Goal: Transaction & Acquisition: Purchase product/service

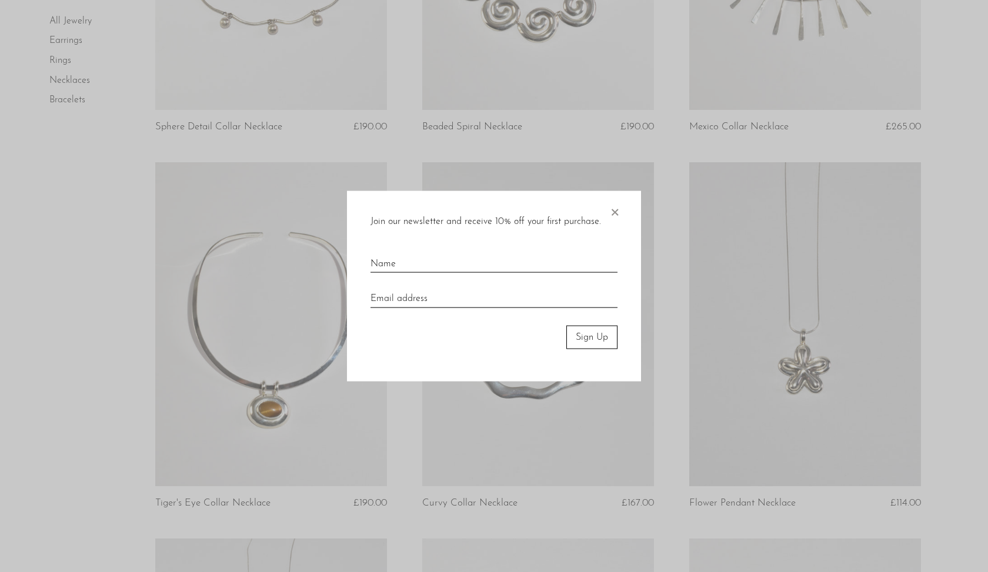
scroll to position [323, 0]
click at [619, 209] on span "×" at bounding box center [615, 210] width 12 height 38
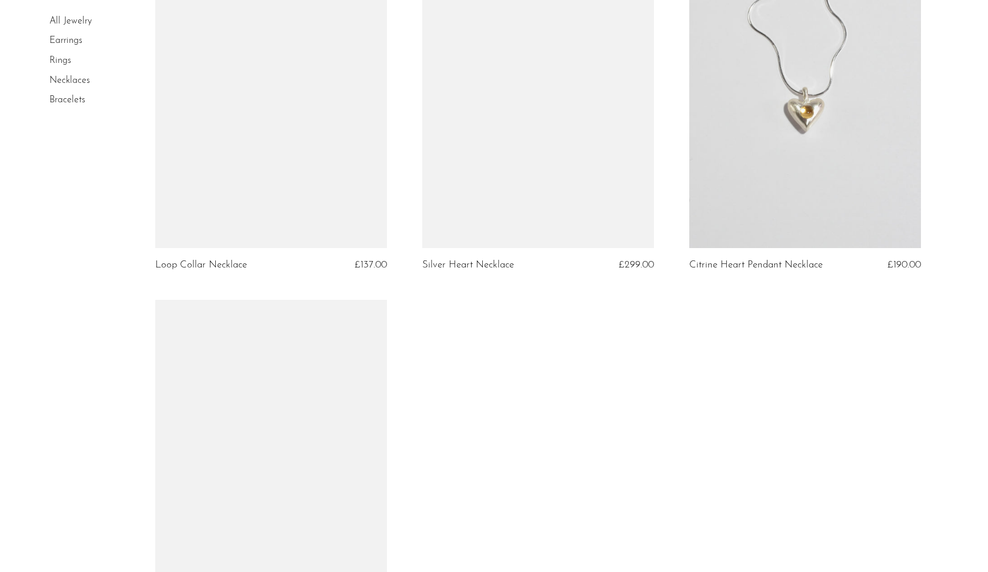
scroll to position [3583, 0]
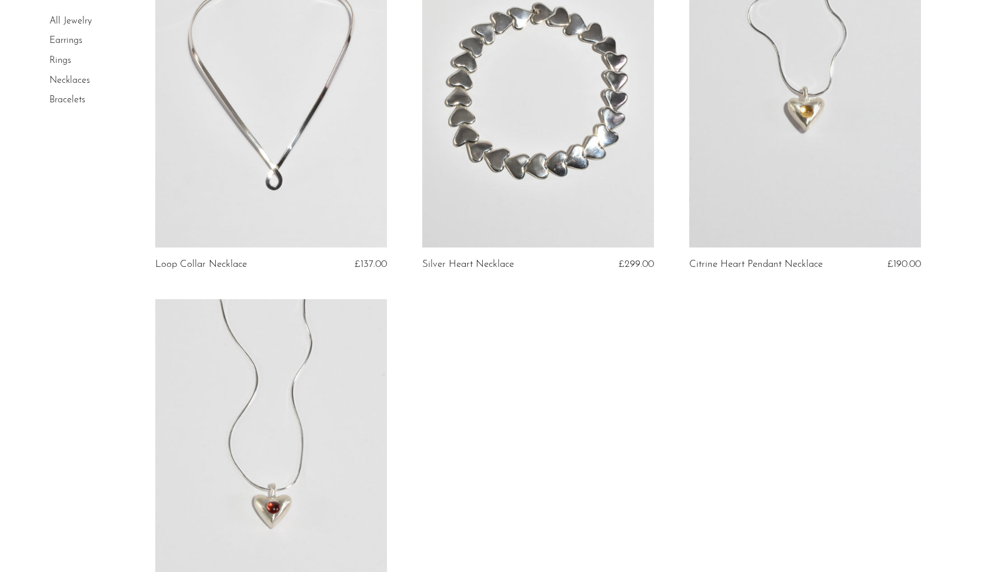
click at [233, 437] on link at bounding box center [271, 461] width 232 height 325
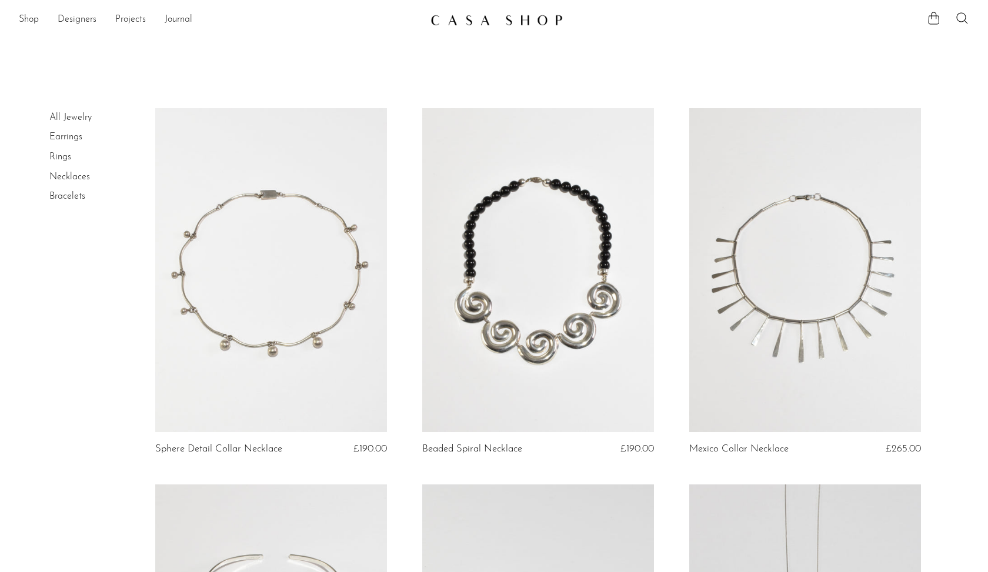
scroll to position [0, 0]
click at [36, 22] on link "Shop" at bounding box center [29, 19] width 20 height 15
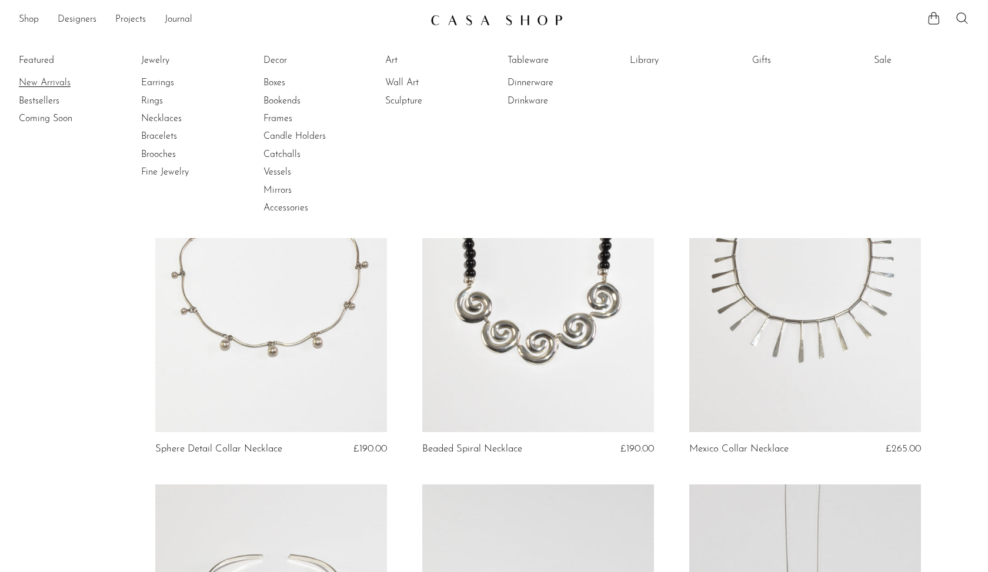
click at [44, 81] on link "New Arrivals" at bounding box center [63, 82] width 88 height 13
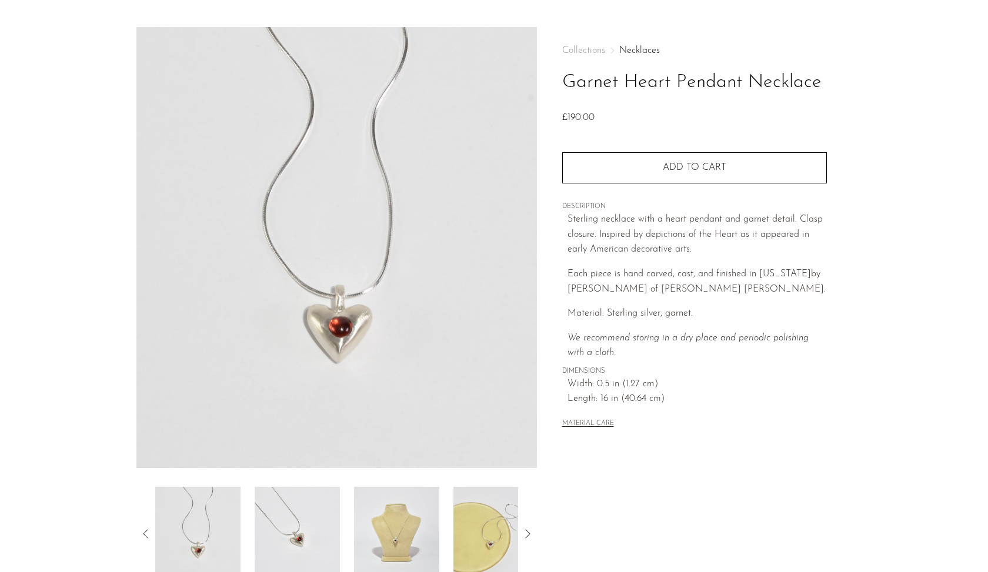
scroll to position [40, 0]
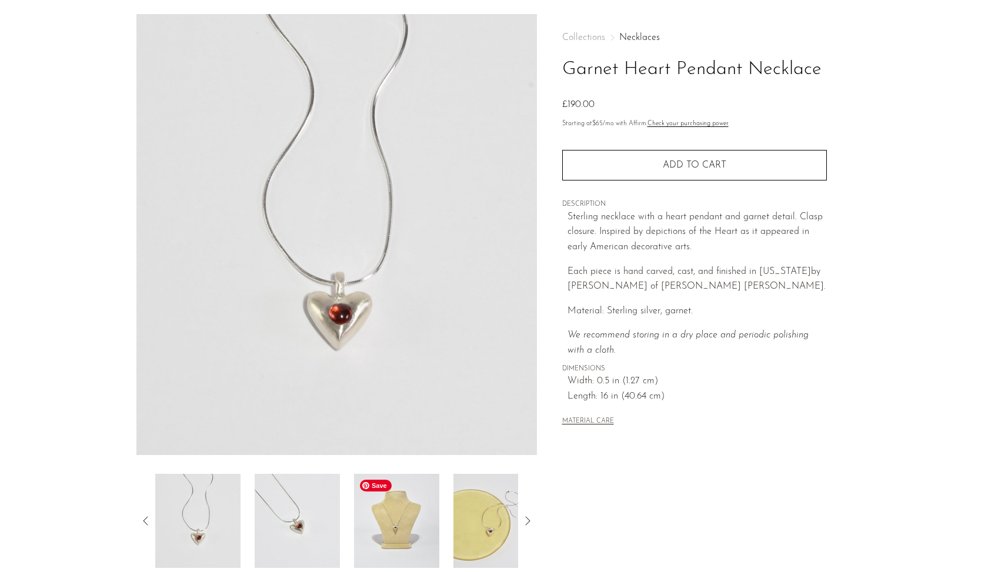
click at [393, 517] on img at bounding box center [396, 521] width 85 height 94
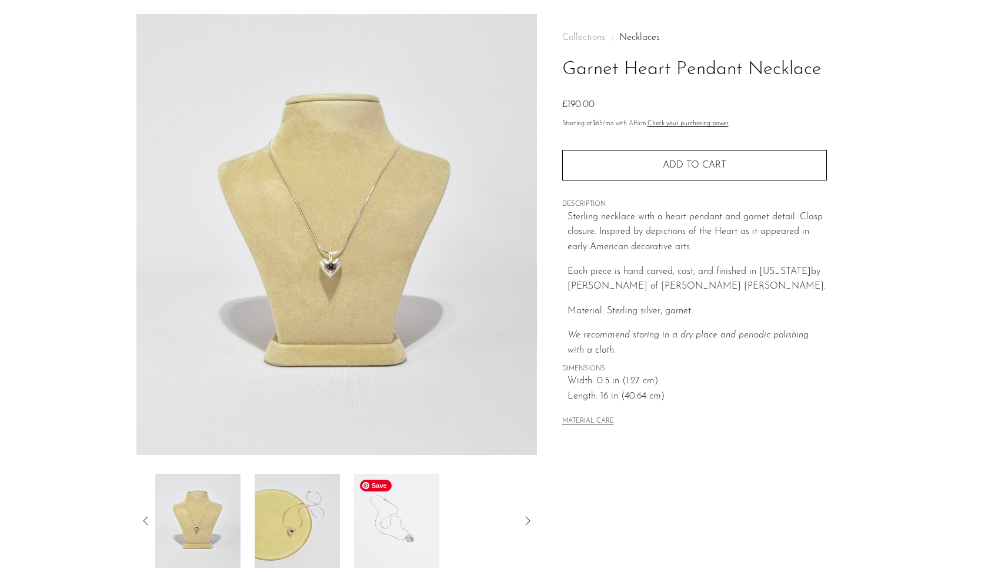
click at [379, 528] on img at bounding box center [396, 521] width 85 height 94
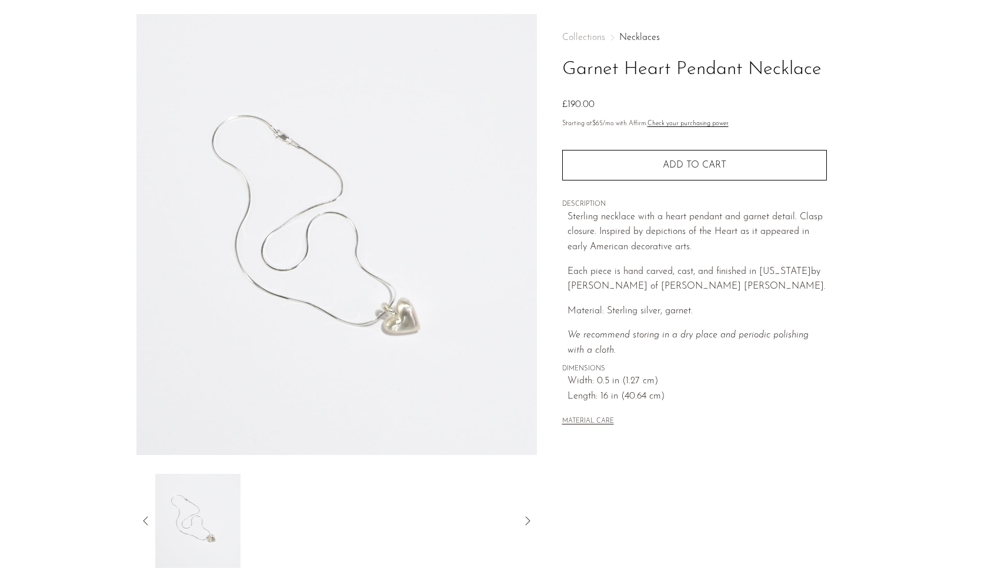
click at [152, 520] on icon at bounding box center [146, 521] width 14 height 14
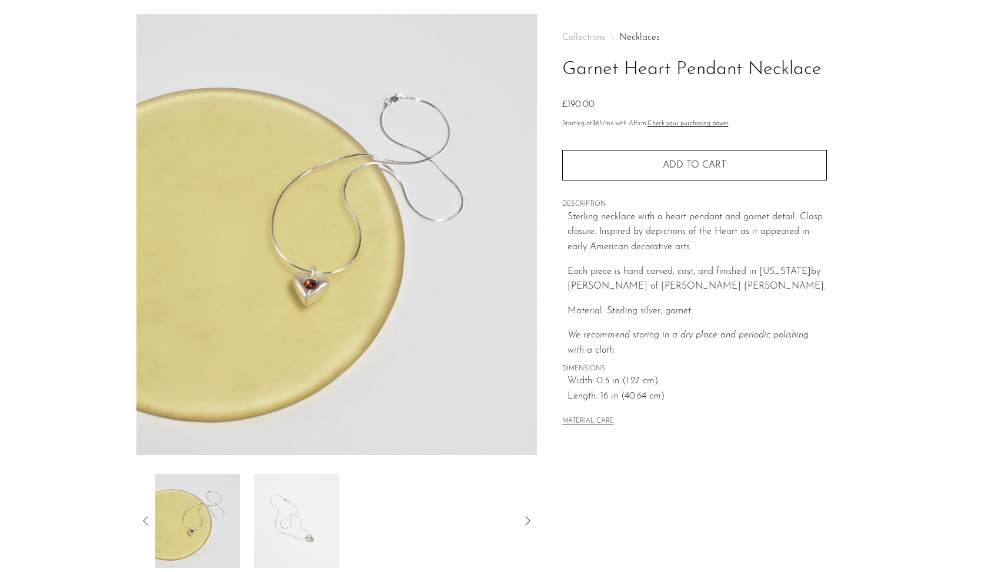
click at [152, 521] on icon at bounding box center [146, 521] width 14 height 14
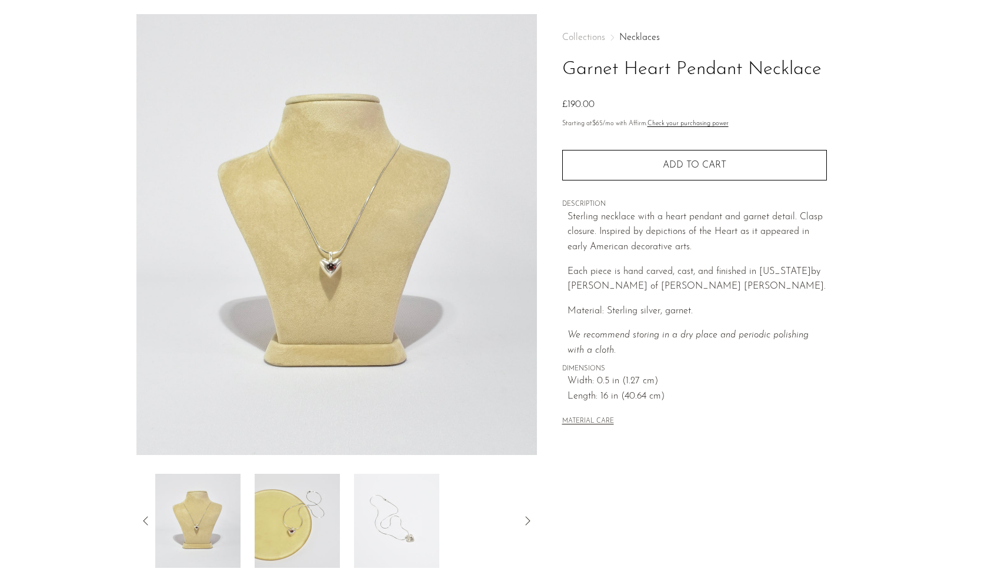
click at [152, 521] on icon at bounding box center [146, 521] width 14 height 14
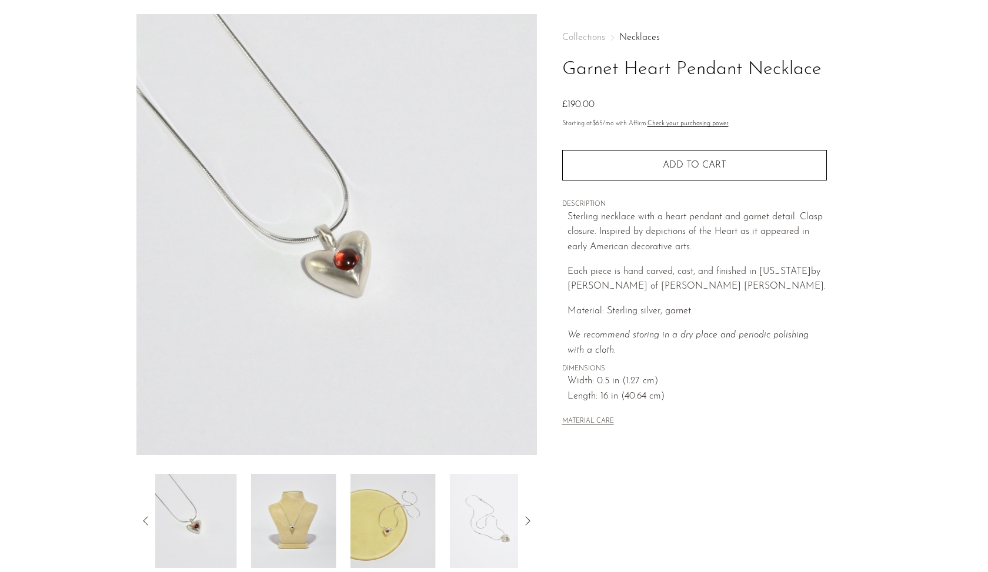
click at [152, 521] on icon at bounding box center [146, 521] width 14 height 14
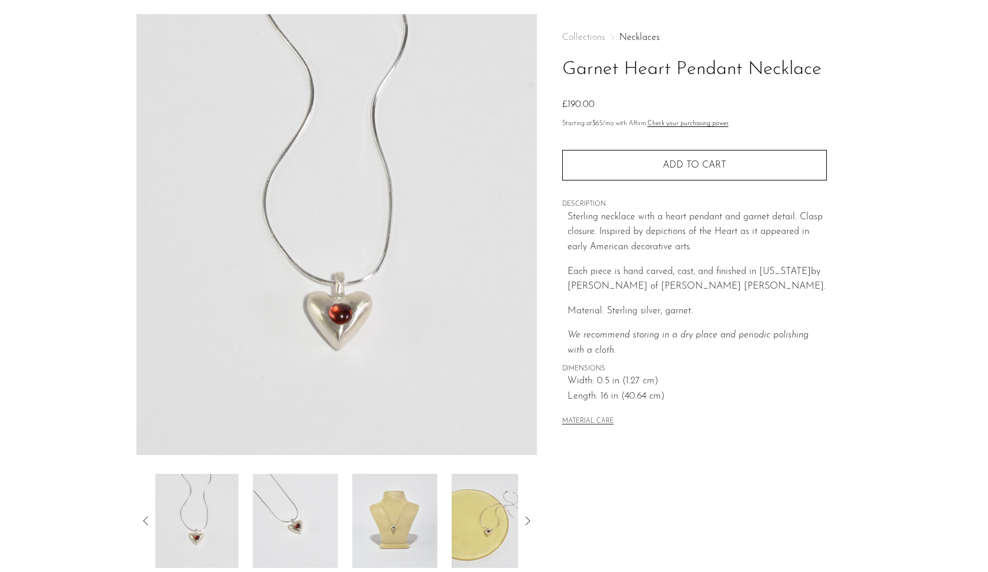
click at [152, 521] on icon at bounding box center [146, 521] width 14 height 14
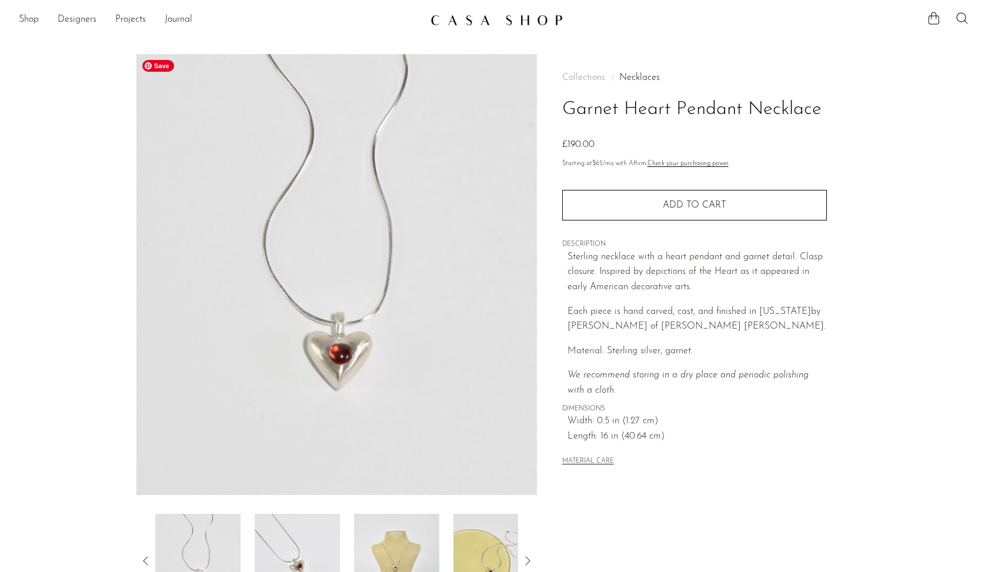
scroll to position [0, 0]
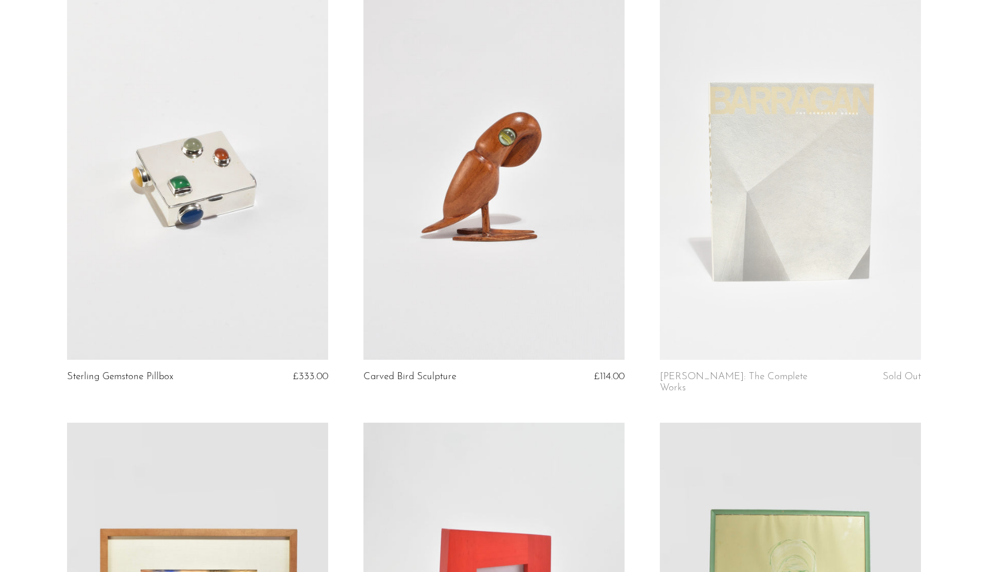
scroll to position [1777, 0]
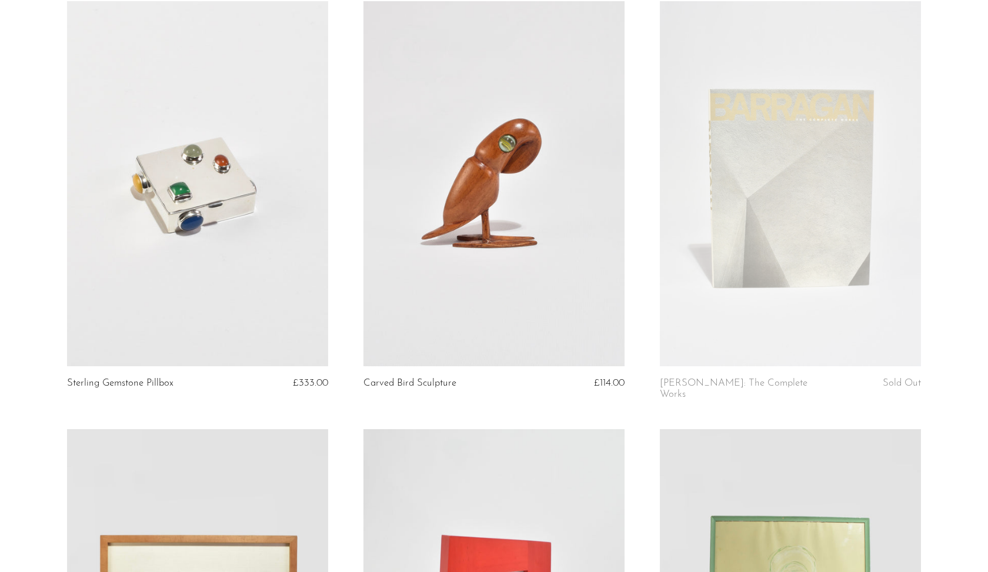
click at [149, 153] on link at bounding box center [197, 184] width 261 height 366
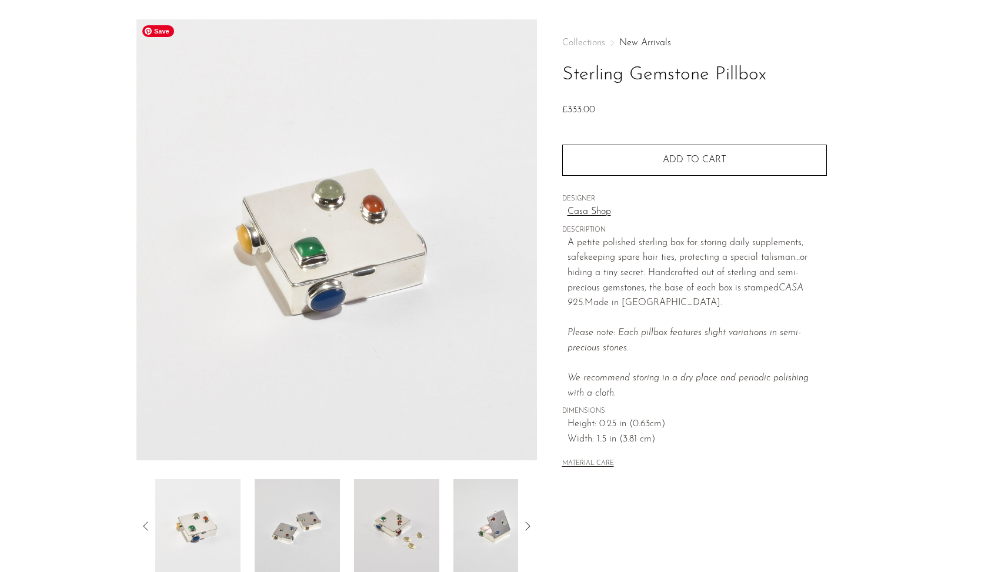
scroll to position [50, 0]
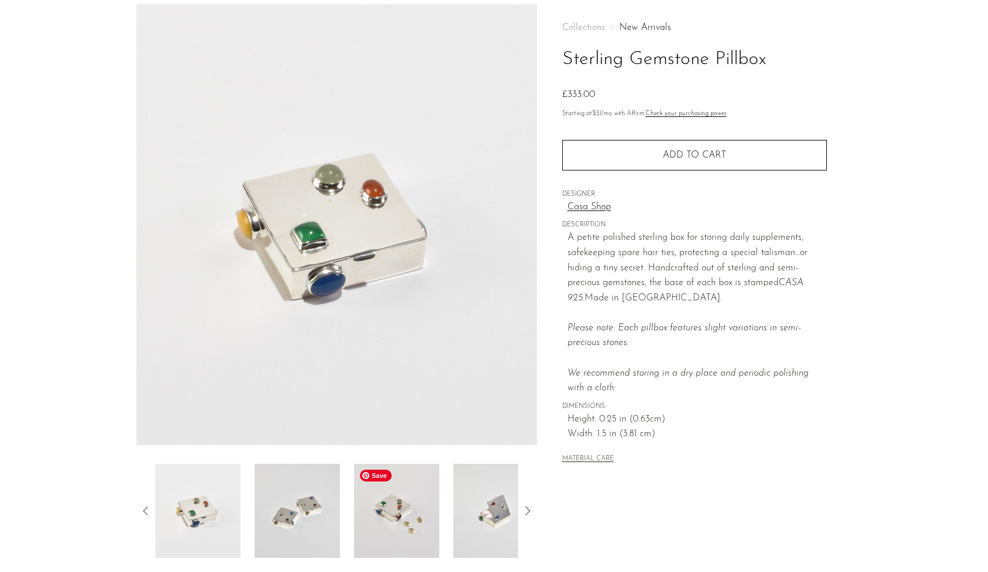
click at [400, 529] on img at bounding box center [396, 511] width 85 height 94
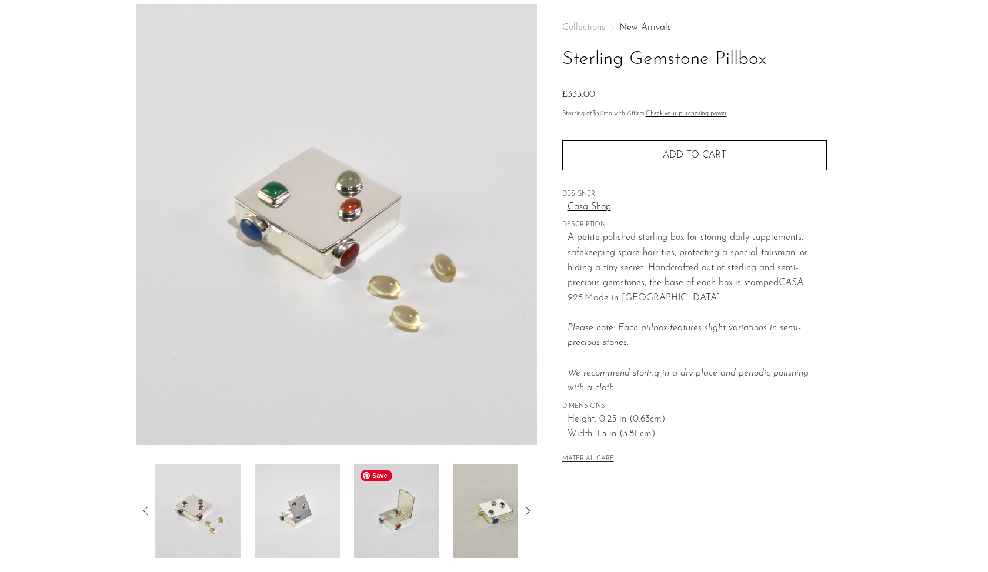
click at [395, 533] on img at bounding box center [396, 511] width 85 height 94
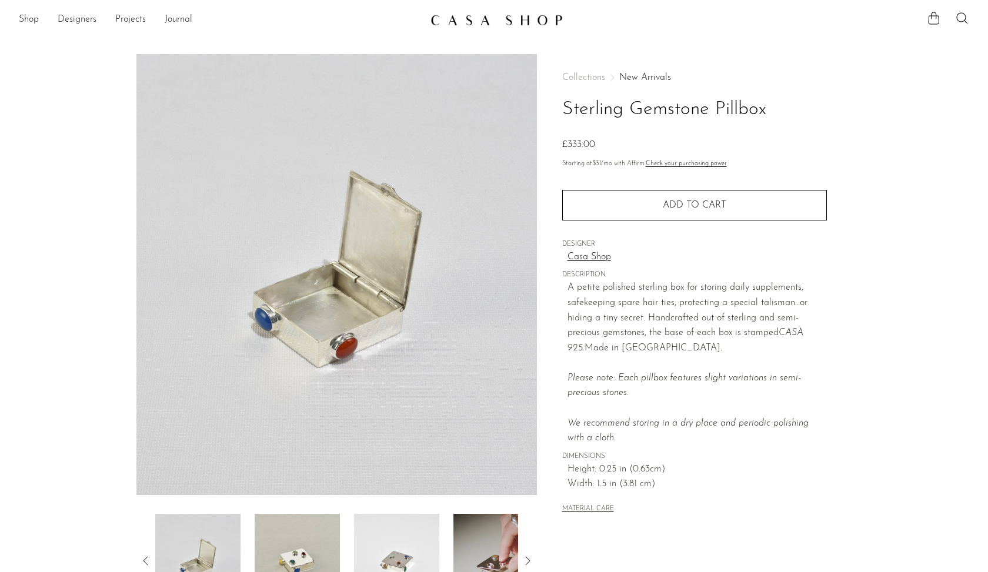
scroll to position [0, 0]
click at [34, 21] on link "Shop" at bounding box center [29, 19] width 20 height 15
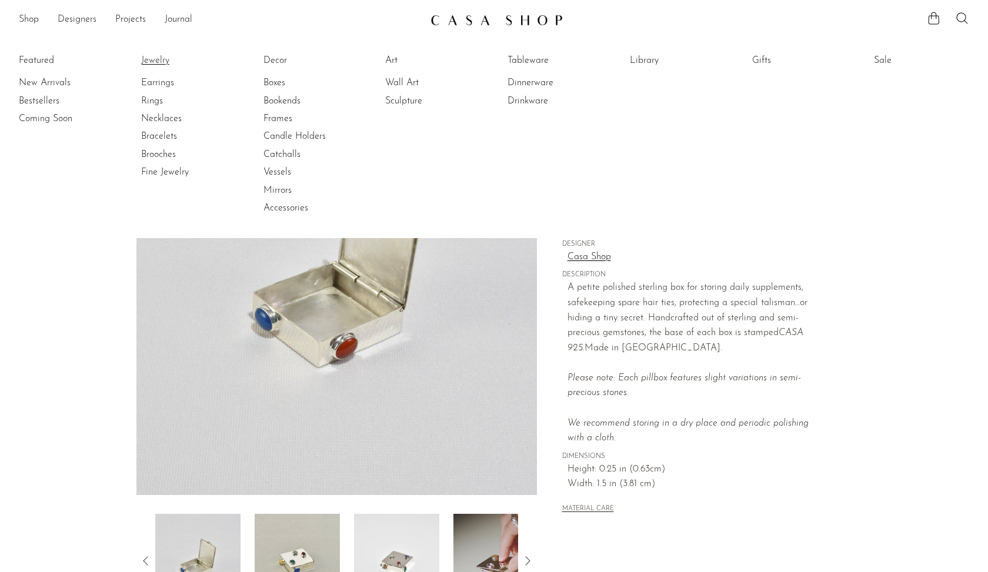
click at [154, 60] on link "Jewelry" at bounding box center [185, 60] width 88 height 13
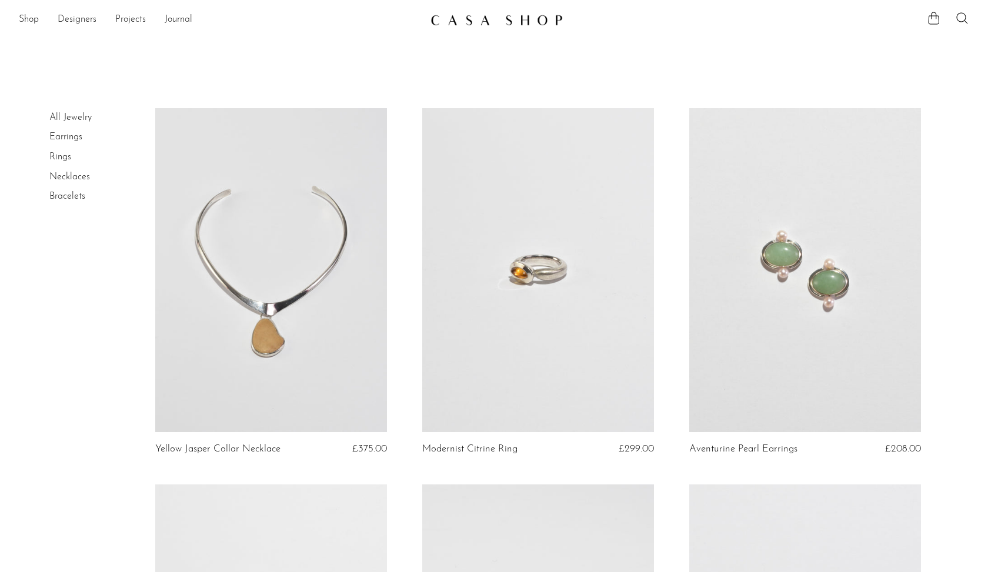
click at [517, 309] on link at bounding box center [538, 270] width 232 height 325
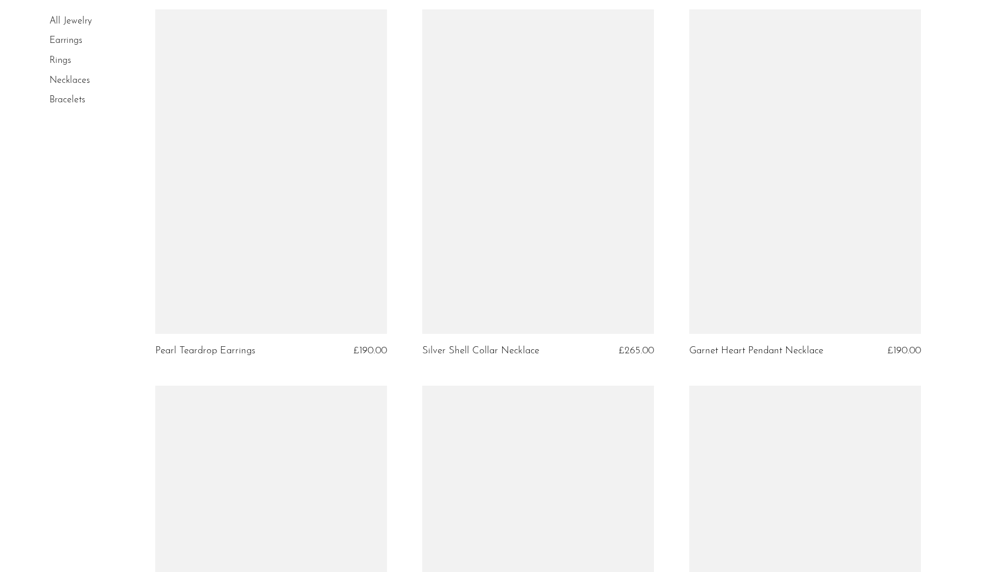
scroll to position [3895, 0]
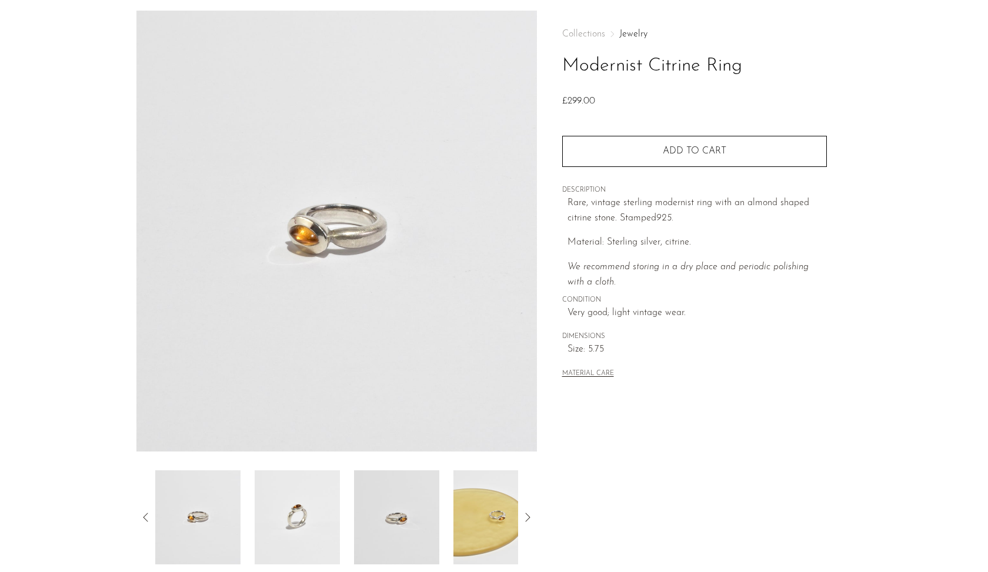
scroll to position [45, 0]
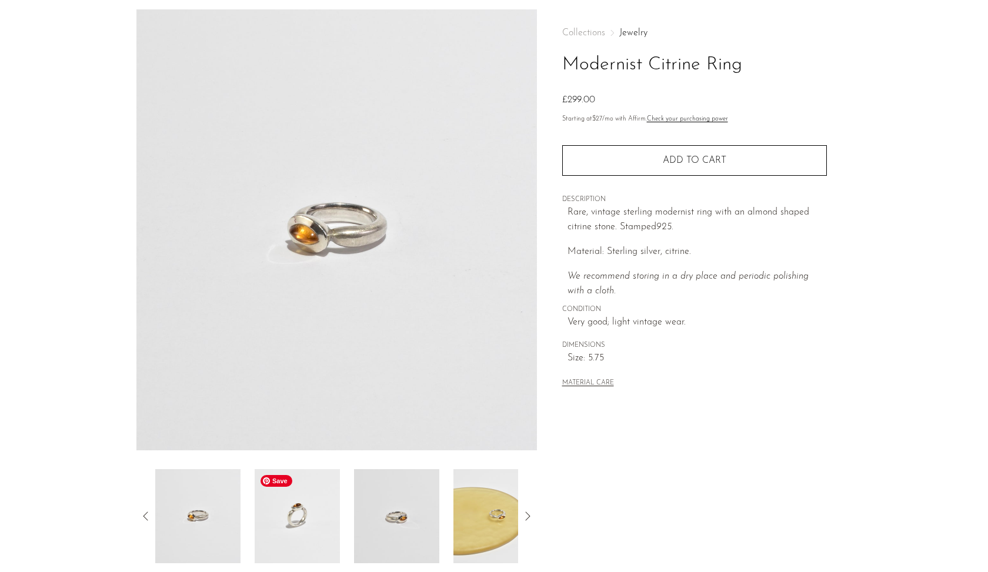
click at [269, 512] on img at bounding box center [297, 516] width 85 height 94
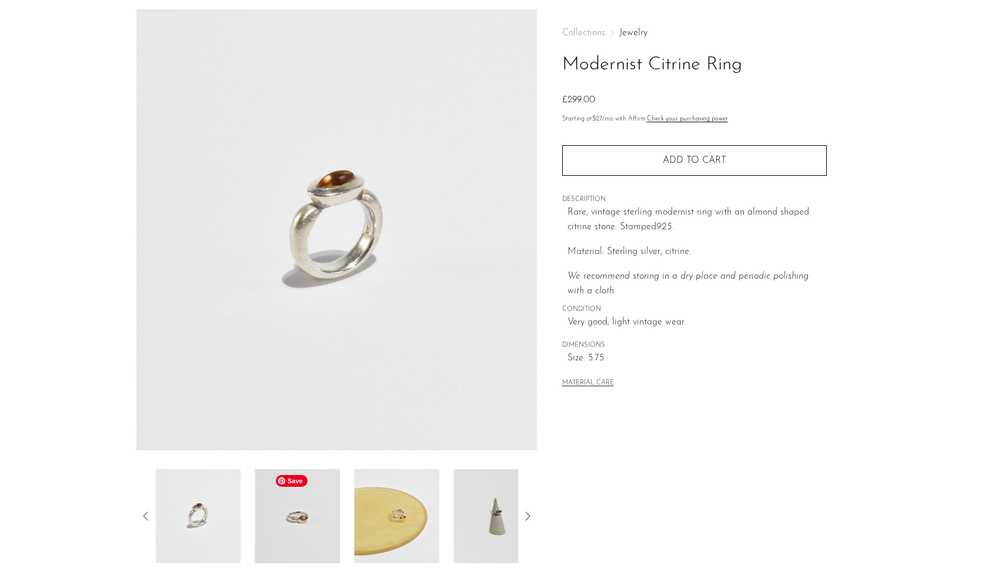
click at [283, 512] on img at bounding box center [297, 516] width 85 height 94
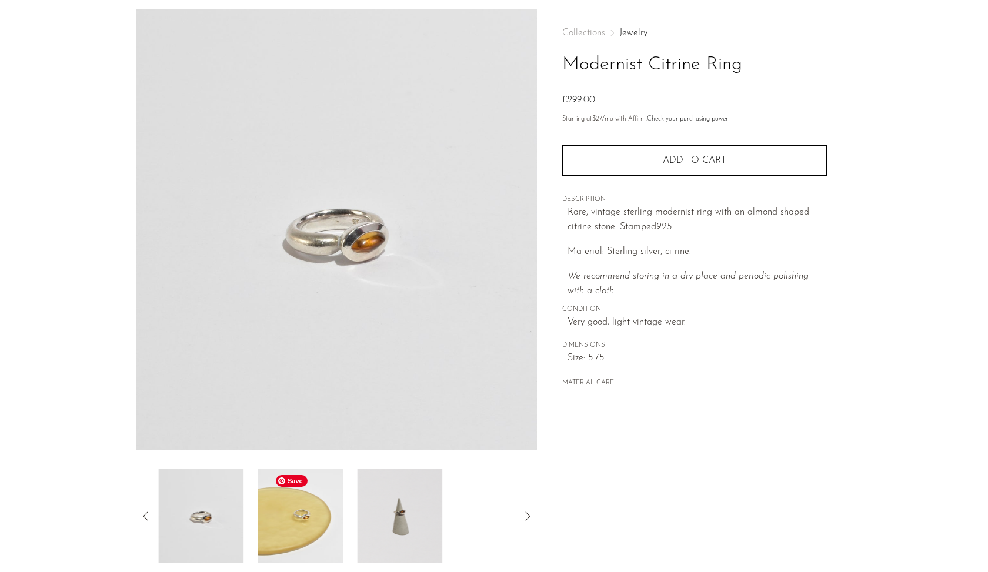
click at [283, 512] on img at bounding box center [300, 516] width 85 height 94
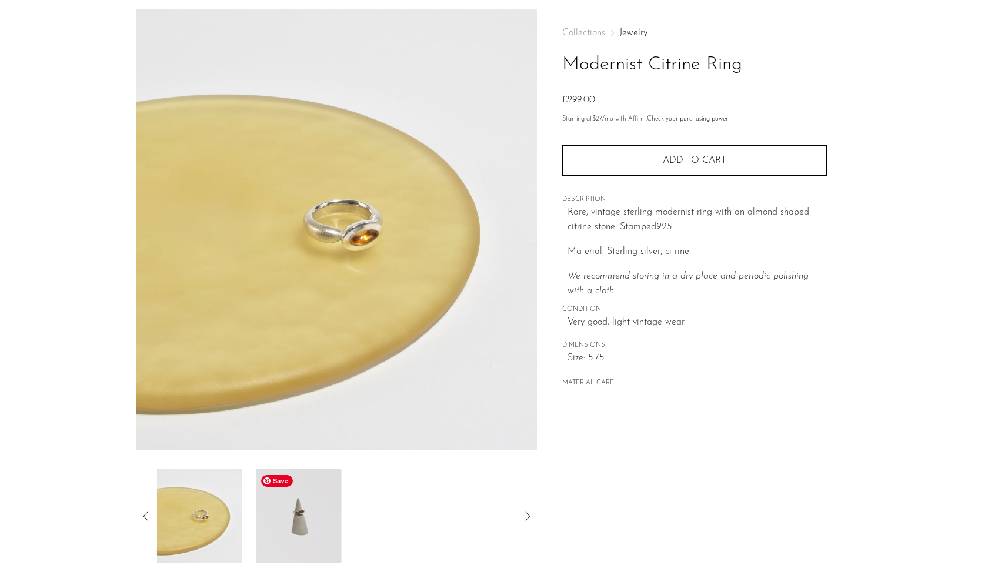
click at [283, 512] on img at bounding box center [298, 516] width 85 height 94
